Goal: Navigation & Orientation: Find specific page/section

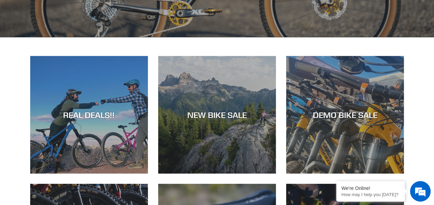
scroll to position [220, 0]
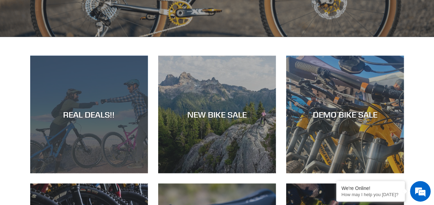
click at [118, 173] on div "REAL DEALS!!" at bounding box center [89, 173] width 118 height 0
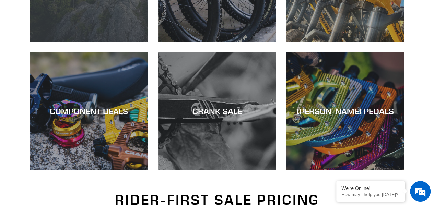
scroll to position [219, 0]
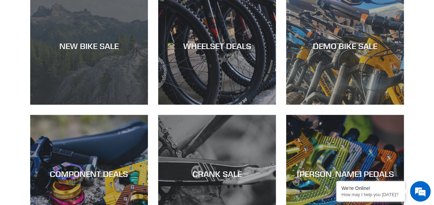
click at [127, 105] on div "NEW BIKE SALE" at bounding box center [89, 105] width 118 height 0
